Goal: Task Accomplishment & Management: Complete application form

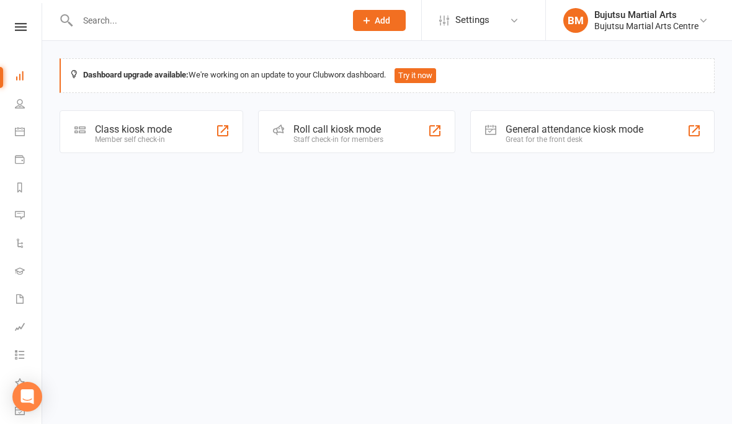
click at [205, 7] on div at bounding box center [198, 20] width 277 height 40
click at [132, 12] on input "text" at bounding box center [205, 20] width 263 height 17
type input "."
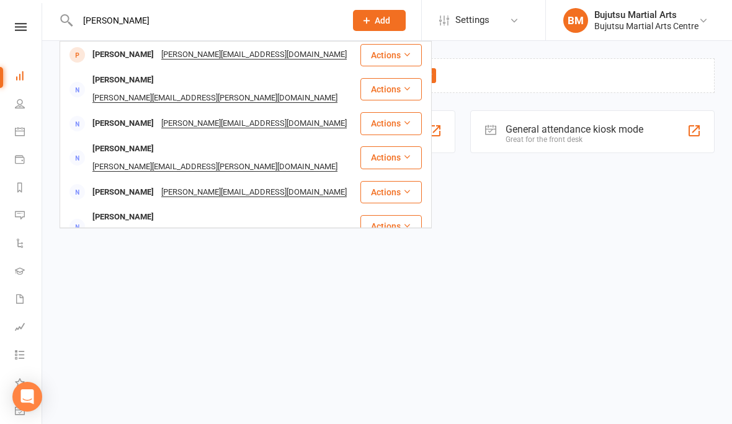
type input "[PERSON_NAME]"
click at [221, 51] on div "[PERSON_NAME][EMAIL_ADDRESS][DOMAIN_NAME]" at bounding box center [254, 55] width 193 height 18
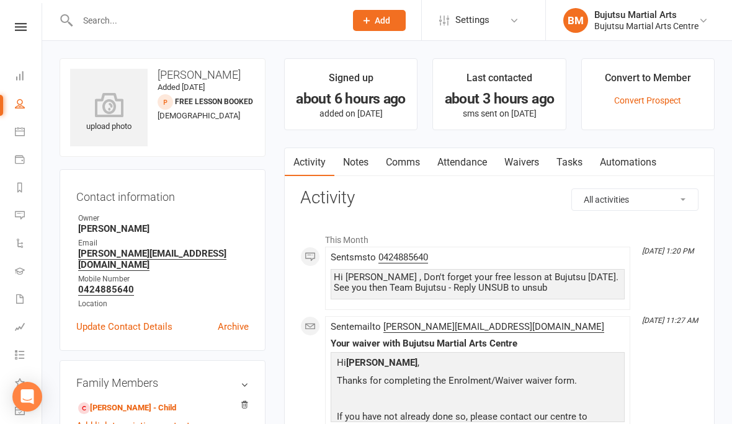
click at [526, 167] on link "Waivers" at bounding box center [522, 162] width 52 height 29
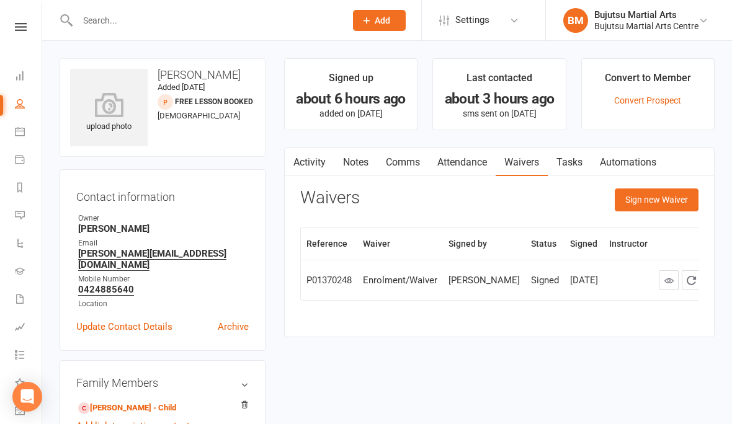
click at [668, 199] on button "Sign new Waiver" at bounding box center [657, 200] width 84 height 22
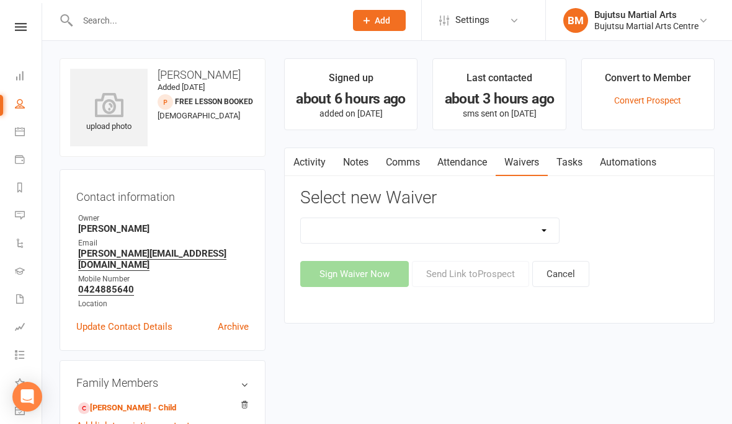
click at [548, 228] on select "Bujutsu Child Care Kids Karate Program Cash Upfront Membership Application Chan…" at bounding box center [430, 230] width 258 height 25
select select "272"
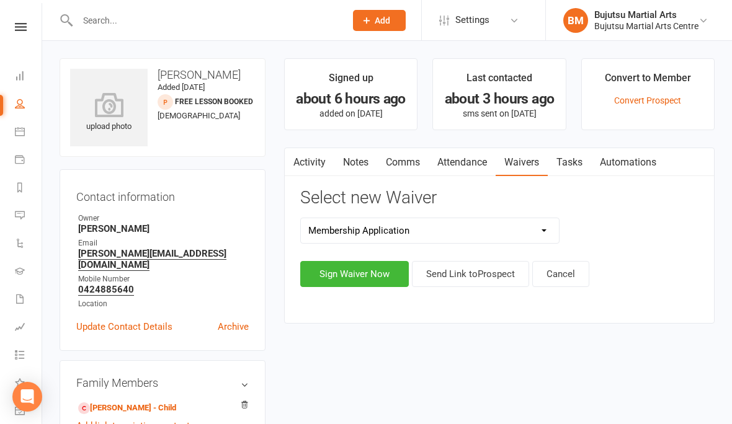
click at [367, 276] on button "Sign Waiver Now" at bounding box center [354, 274] width 109 height 26
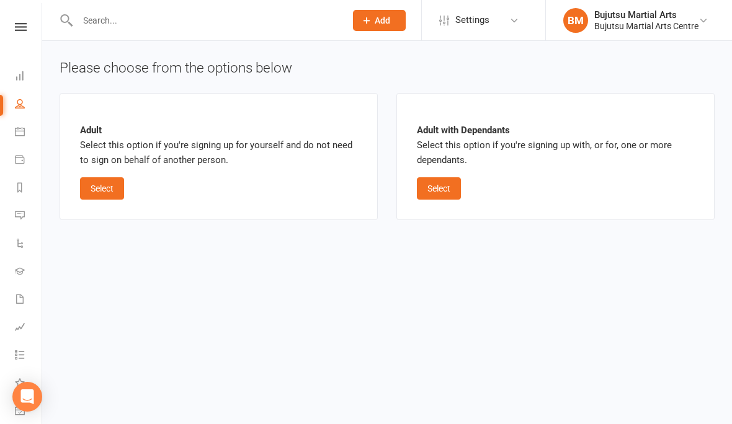
click at [450, 188] on button "Select" at bounding box center [439, 188] width 44 height 22
select select "bank_account"
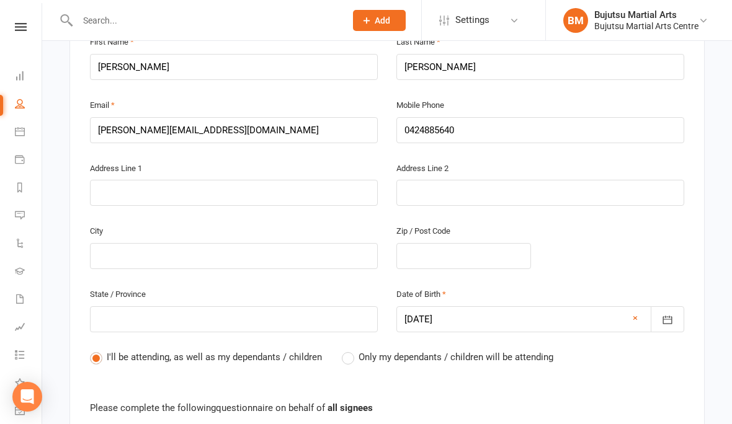
scroll to position [369, 0]
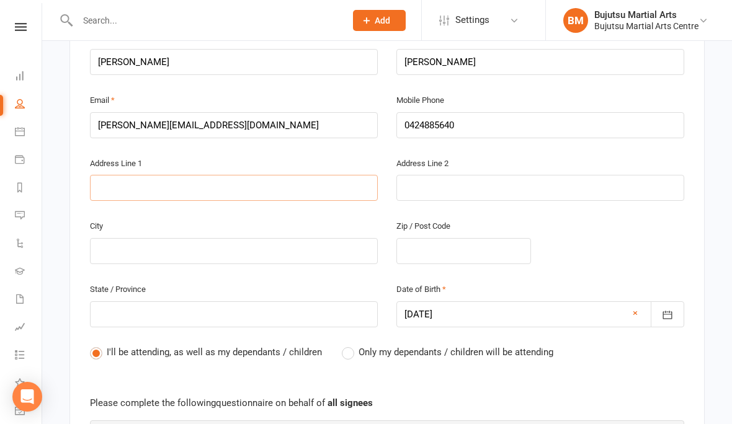
click at [206, 184] on input "text" at bounding box center [234, 188] width 288 height 26
type input "3"
type input "3B"
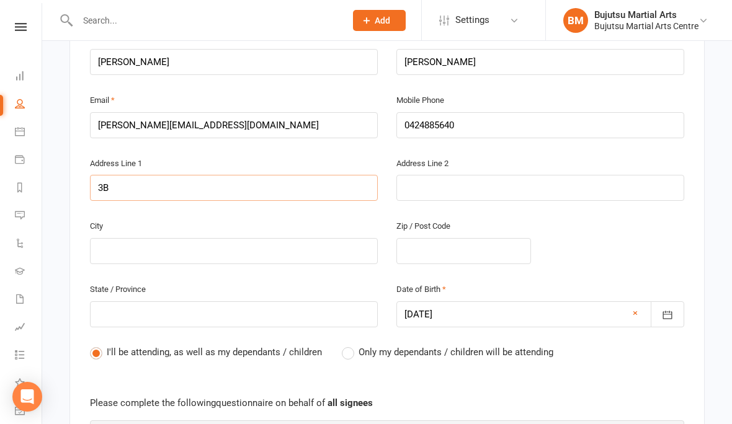
type input "3B R"
type input "3B Ro"
type input "3B Row"
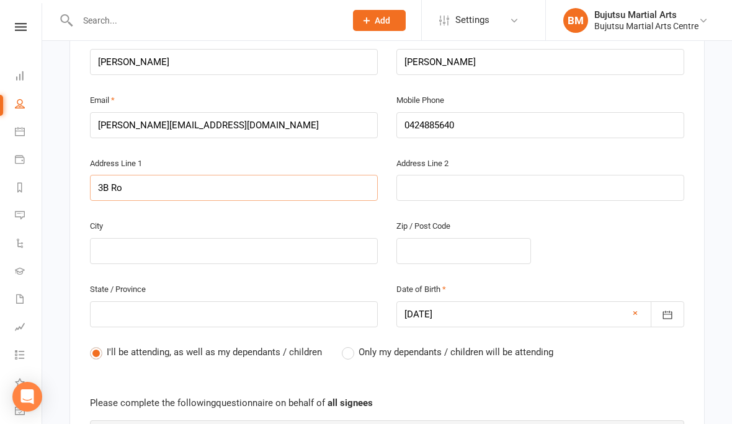
type input "3B Row"
type input "3B Rowa"
type input "3B [PERSON_NAME]"
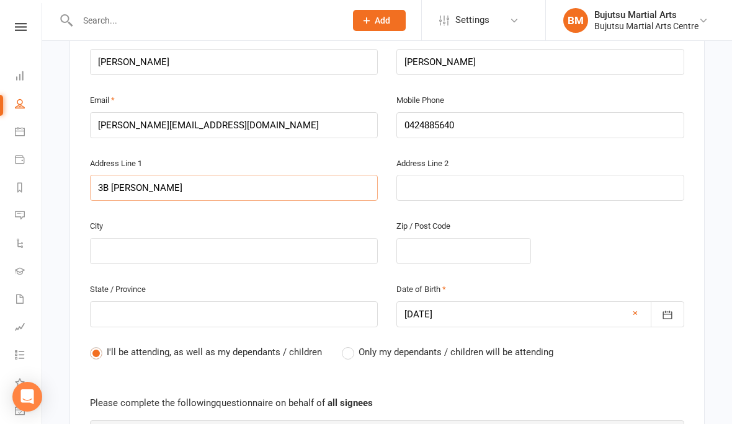
type input "3B [PERSON_NAME]"
type input "3B Rowan St"
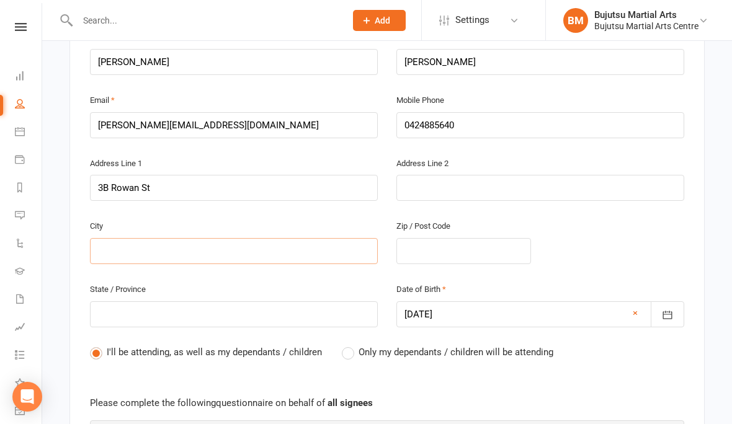
type input "O"
type input "Or"
type input "Ora"
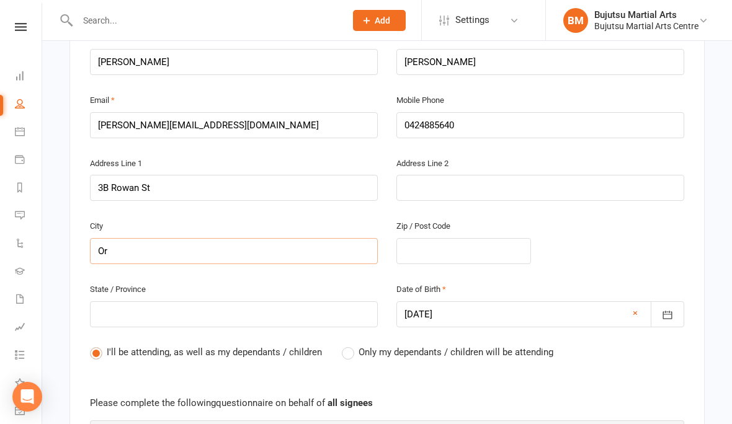
type input "Ora"
type input "Oran"
type input "Oran P"
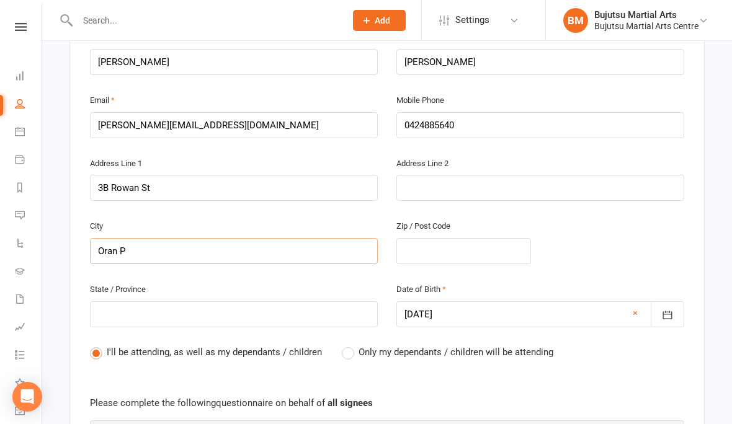
type input "Oran Pa"
type input "Oran Par"
type input "[PERSON_NAME]"
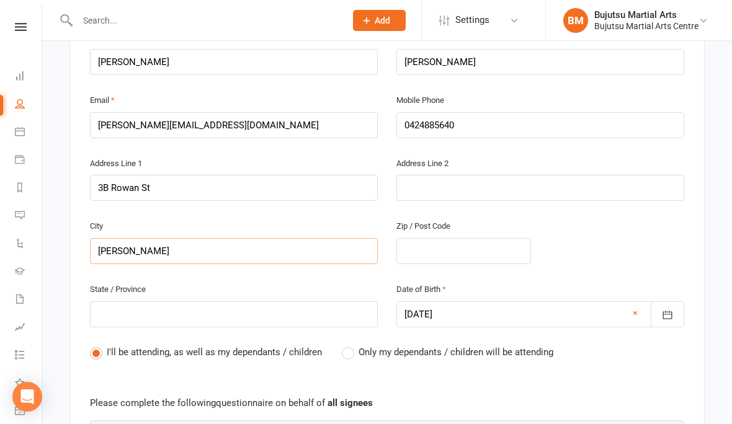
type input "[PERSON_NAME]"
type input "2"
type input "25"
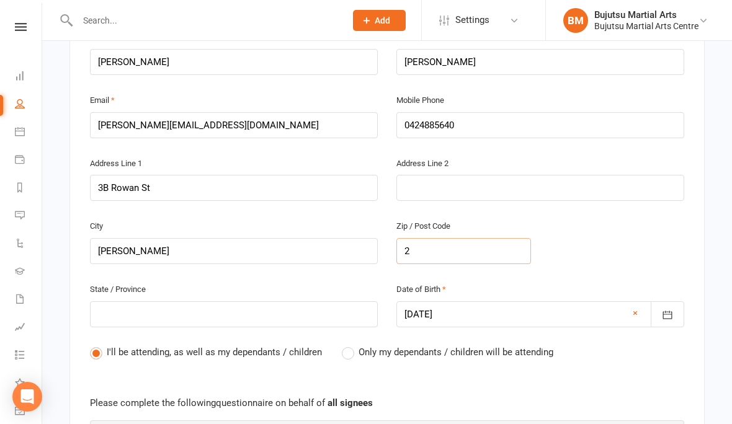
type input "25"
type input "257"
type input "2570"
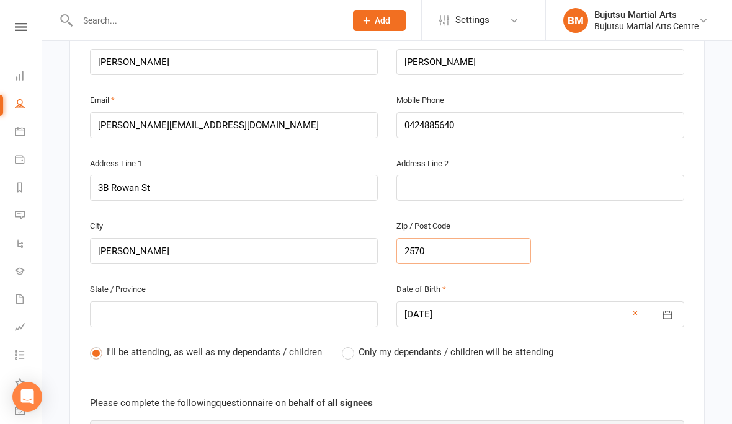
type input "2570"
click at [277, 292] on div "State / Province" at bounding box center [234, 305] width 288 height 46
click at [254, 303] on input "text" at bounding box center [234, 315] width 288 height 26
type input "N"
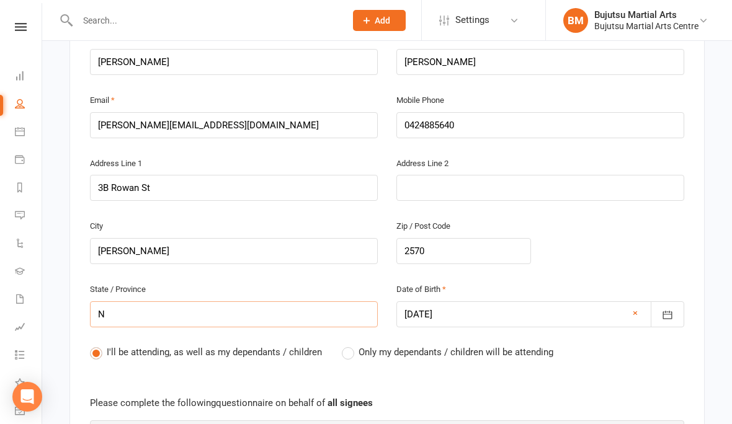
type input "NS"
type input "[GEOGRAPHIC_DATA]"
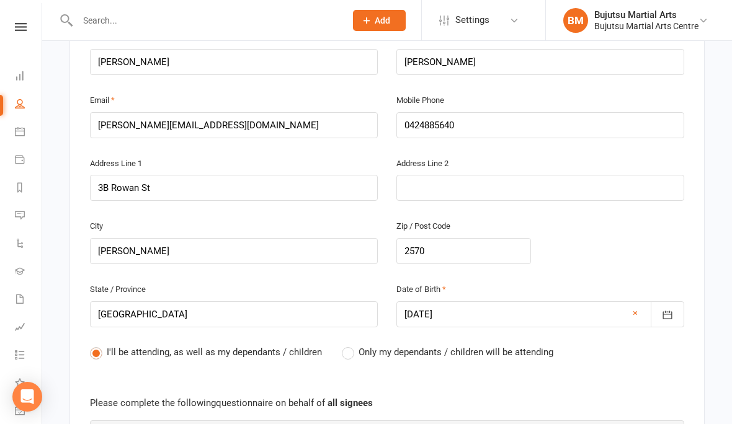
click at [357, 346] on label "Only my dependants / children will be attending" at bounding box center [448, 352] width 212 height 15
click at [350, 345] on input "Only my dependants / children will be attending" at bounding box center [346, 345] width 8 height 0
radio input "true"
radio input "false"
click at [488, 379] on div "Parent / Guardian First Name [PERSON_NAME] Last Name [PERSON_NAME] Email [PERSO…" at bounding box center [387, 252] width 594 height 514
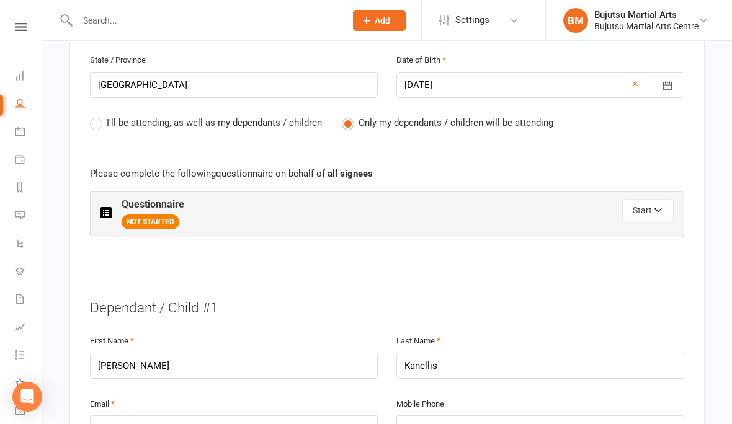
scroll to position [599, 0]
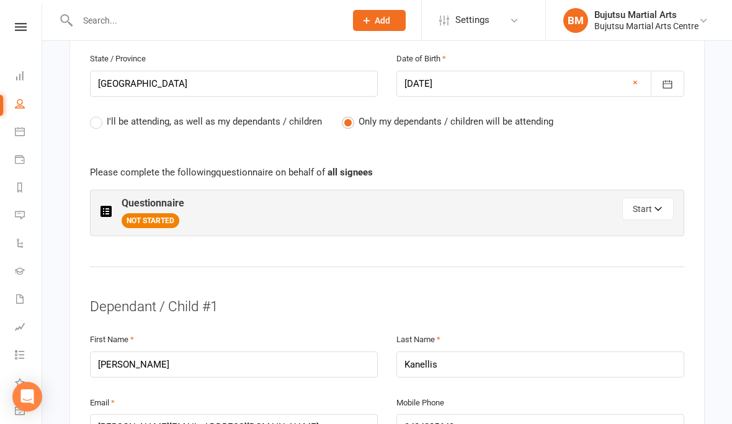
click at [650, 202] on button "Start" at bounding box center [647, 209] width 51 height 22
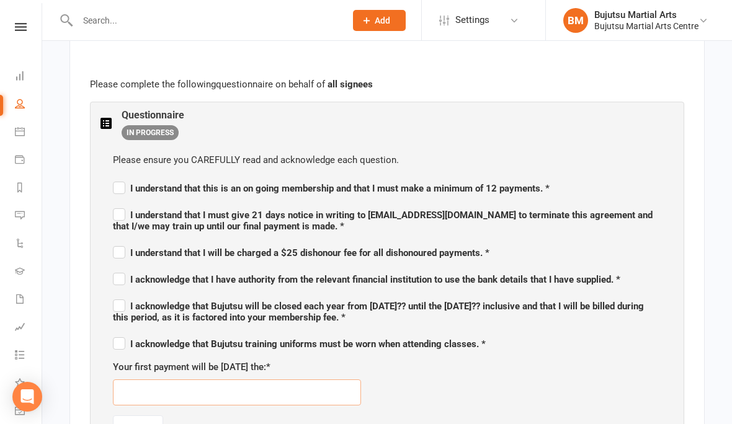
click at [249, 389] on input "text" at bounding box center [237, 393] width 248 height 26
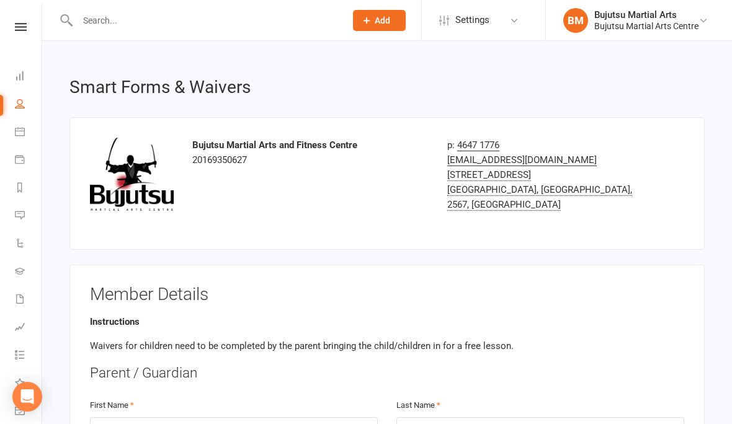
scroll to position [826, 0]
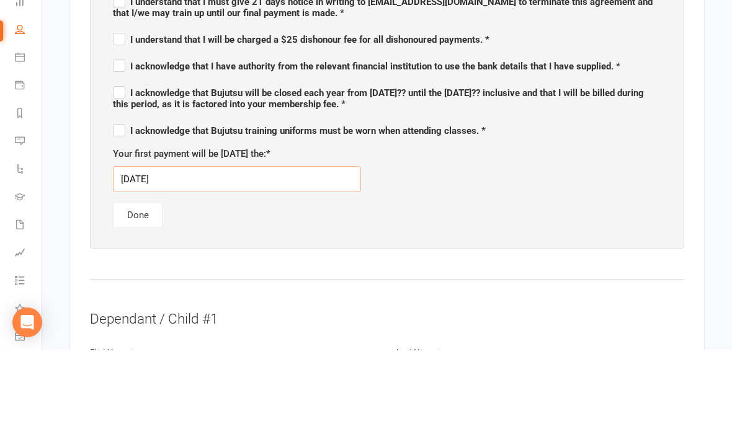
click at [244, 241] on input "[DATE]" at bounding box center [237, 254] width 248 height 26
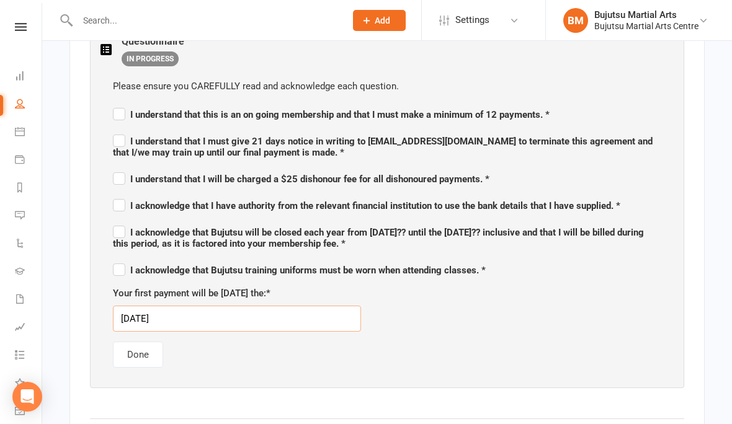
scroll to position [748, 0]
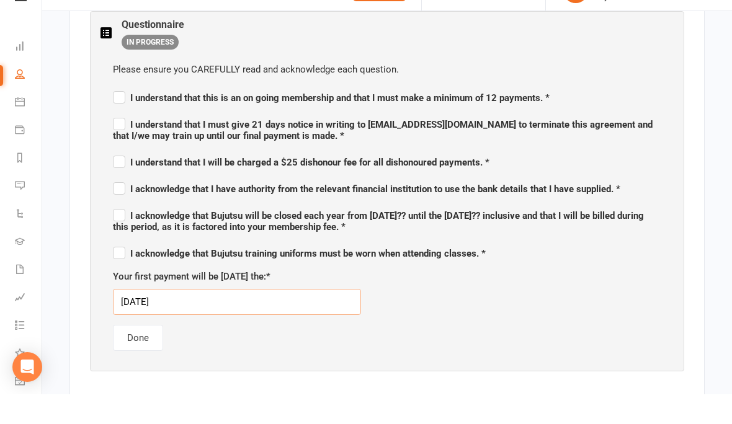
type input "[DATE]"
click at [121, 119] on label "I understand that this is an on going membership and that I must make a minimum…" at bounding box center [331, 126] width 437 height 15
click at [121, 117] on input "I understand that this is an on going membership and that I must make a minimum…" at bounding box center [331, 117] width 437 height 0
checkbox input "true"
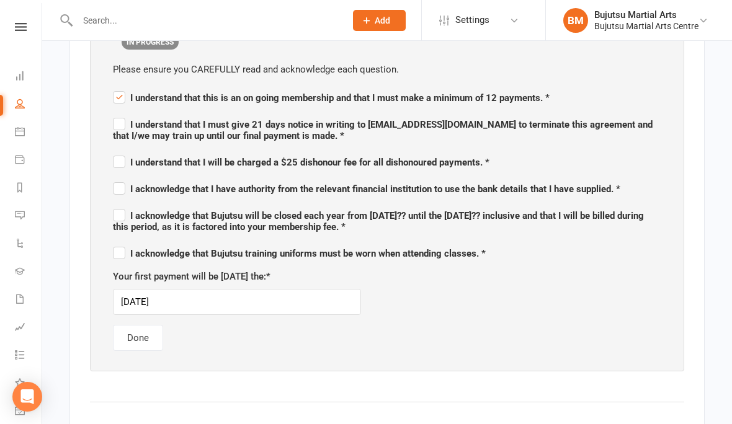
click at [114, 126] on span "I understand that I must give 21 days notice in writing to [EMAIL_ADDRESS][DOMA…" at bounding box center [383, 130] width 540 height 22
click at [114, 114] on input "I understand that I must give 21 days notice in writing to [EMAIL_ADDRESS][DOMA…" at bounding box center [387, 114] width 548 height 0
checkbox input "true"
click at [128, 160] on span "I understand that I will be charged a $25 dishonour fee for all dishonoured pay…" at bounding box center [301, 162] width 377 height 11
click at [128, 151] on input "I understand that I will be charged a $25 dishonour fee for all dishonoured pay…" at bounding box center [301, 151] width 377 height 0
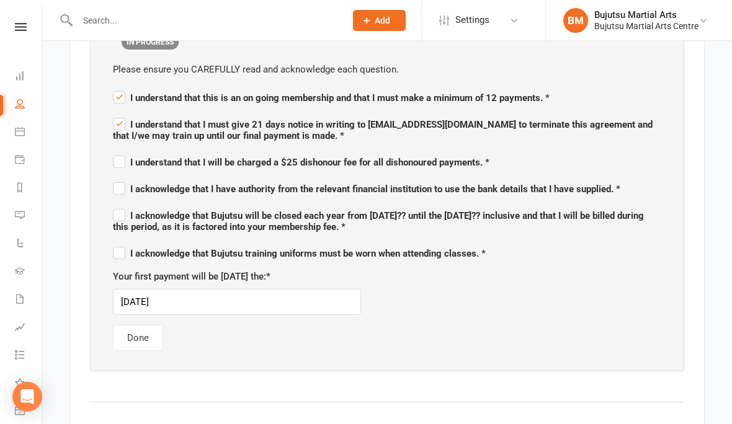
checkbox input "true"
click at [125, 189] on label "I acknowledge that I have authority from the relevant financial institution to …" at bounding box center [367, 187] width 508 height 15
click at [125, 178] on input "I acknowledge that I have authority from the relevant financial institution to …" at bounding box center [367, 178] width 508 height 0
checkbox input "true"
click at [128, 215] on span "I acknowledge that Bujutsu will be closed each year from [DATE]?? until the [DA…" at bounding box center [378, 221] width 531 height 22
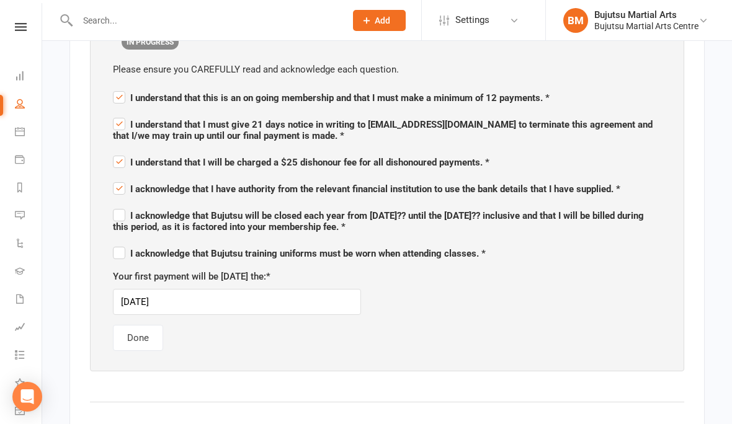
click at [128, 205] on input "I acknowledge that Bujutsu will be closed each year from [DATE]?? until the [DA…" at bounding box center [387, 205] width 548 height 0
checkbox input "true"
click at [120, 253] on label "I acknowledge that Bujutsu training uniforms must be worn when attending classe…" at bounding box center [299, 251] width 373 height 15
click at [120, 243] on input "I acknowledge that Bujutsu training uniforms must be worn when attending classe…" at bounding box center [299, 243] width 373 height 0
checkbox input "true"
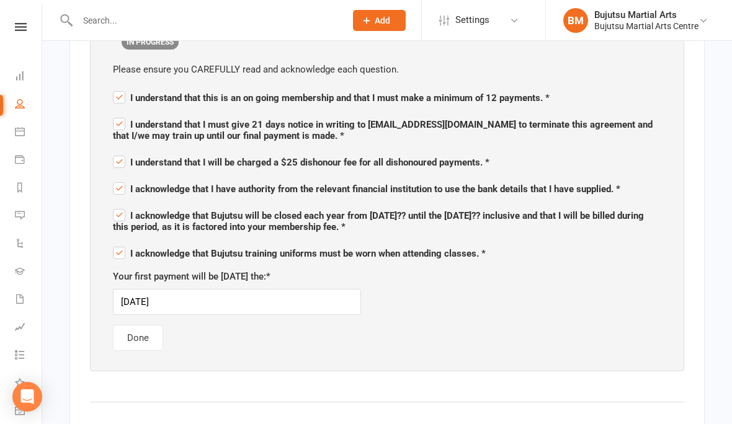
click at [157, 336] on button "Done" at bounding box center [138, 338] width 50 height 26
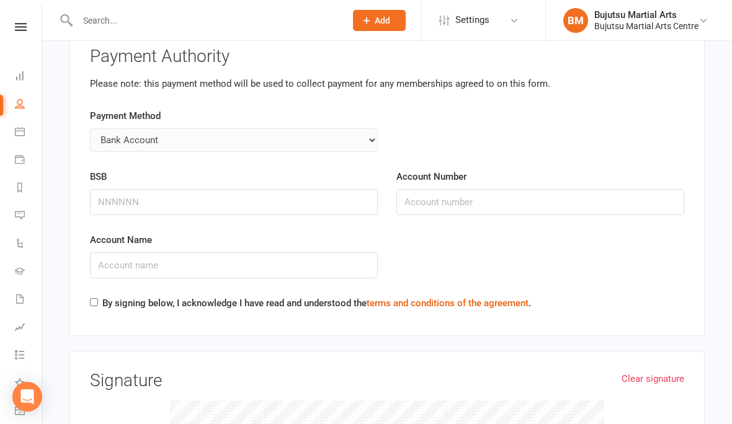
scroll to position [2937, 0]
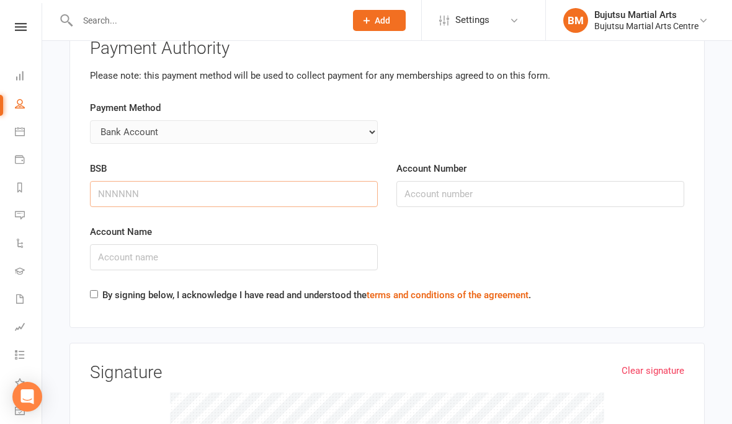
click at [196, 189] on input "BSB" at bounding box center [234, 194] width 288 height 26
type input "923100"
click at [450, 187] on input "Account Number" at bounding box center [540, 195] width 288 height 26
type input "302727228"
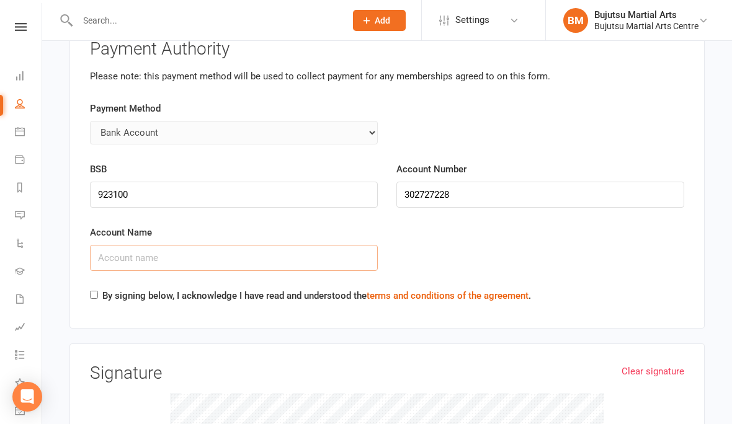
click at [288, 248] on input "Account Name" at bounding box center [234, 258] width 288 height 26
type input "m"
type input "[PERSON_NAME]"
click at [105, 288] on label "By signing below, I acknowledge I have read and understood the terms and condit…" at bounding box center [316, 295] width 429 height 15
click at [98, 291] on input "By signing below, I acknowledge I have read and understood the terms and condit…" at bounding box center [94, 295] width 8 height 8
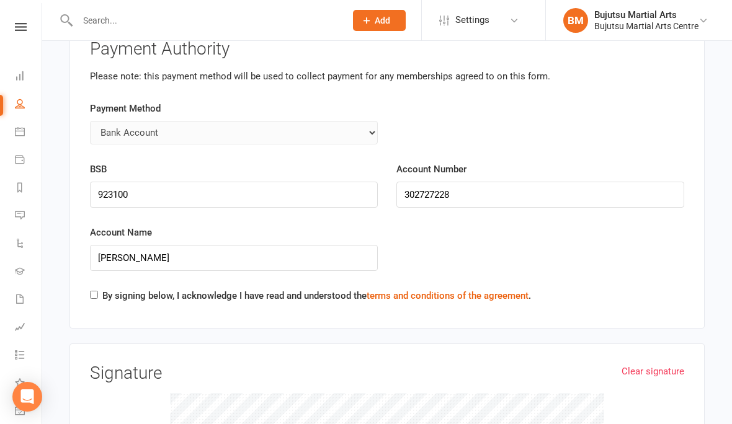
checkbox input "true"
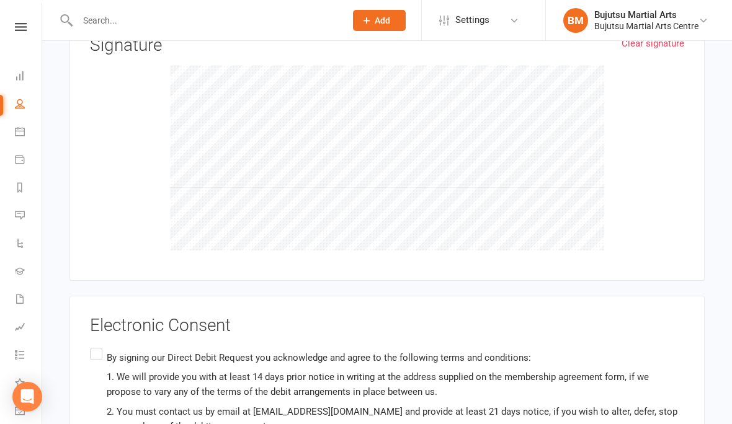
scroll to position [3288, 0]
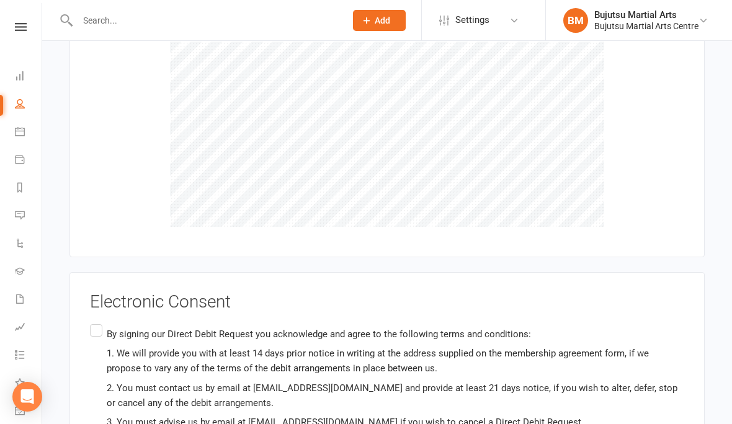
click at [98, 322] on input "By signing our Direct Debit Request you acknowledge and agree to the following …" at bounding box center [94, 322] width 8 height 0
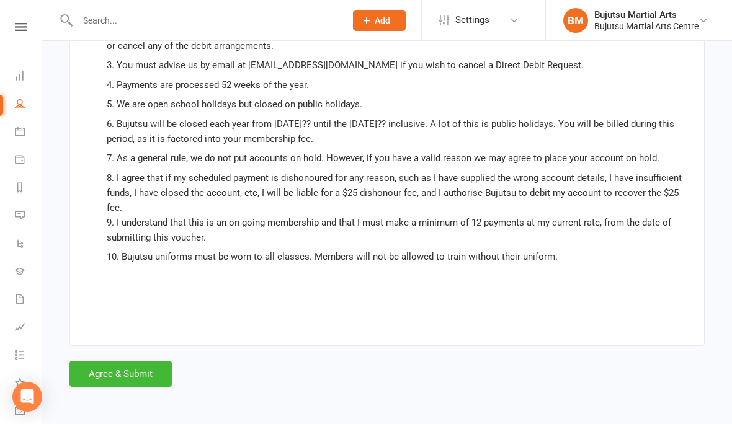
scroll to position [3645, 0]
click at [159, 362] on button "Agree & Submit" at bounding box center [120, 375] width 102 height 26
